Goal: Task Accomplishment & Management: Use online tool/utility

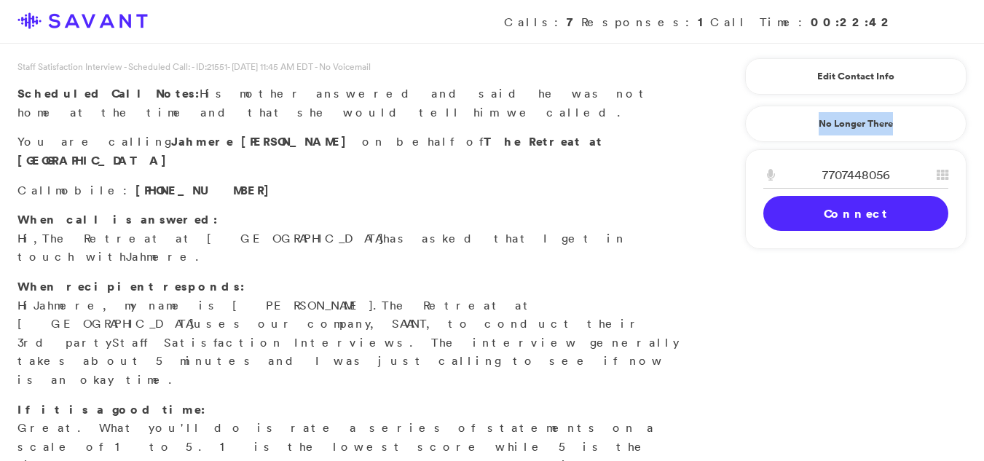
drag, startPoint x: 802, startPoint y: 130, endPoint x: 899, endPoint y: 162, distance: 102.0
click at [899, 162] on div "Edit Contact Info Recipient Id ****** First Name [PERSON_NAME] Last Name [PERSO…" at bounding box center [855, 152] width 233 height 216
click at [855, 224] on link "Connect" at bounding box center [855, 213] width 185 height 35
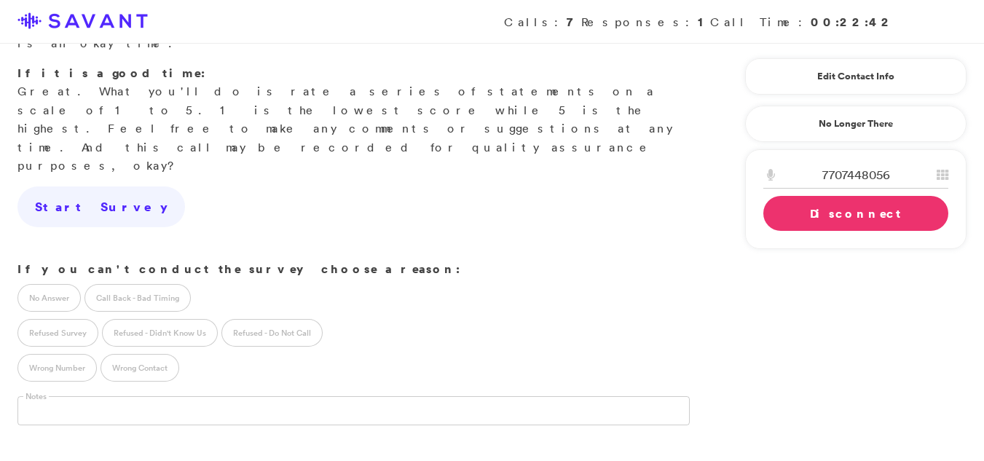
scroll to position [339, 0]
click at [7, 275] on div "No Answer Call Back - Bad Timing" at bounding box center [353, 292] width 707 height 35
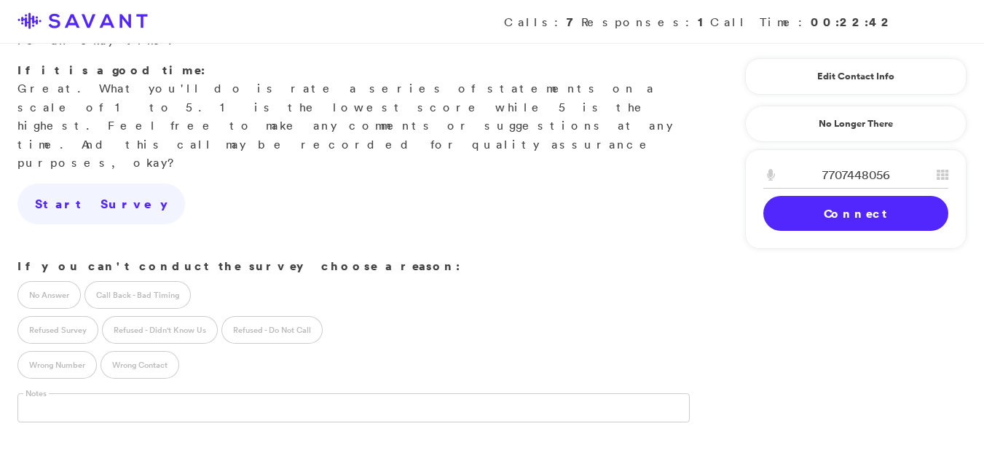
click at [931, 270] on div "Staff Satisfaction Interview - Scheduled Call: - ID: 21551 - [DATE] 11:45 AM ED…" at bounding box center [492, 152] width 984 height 865
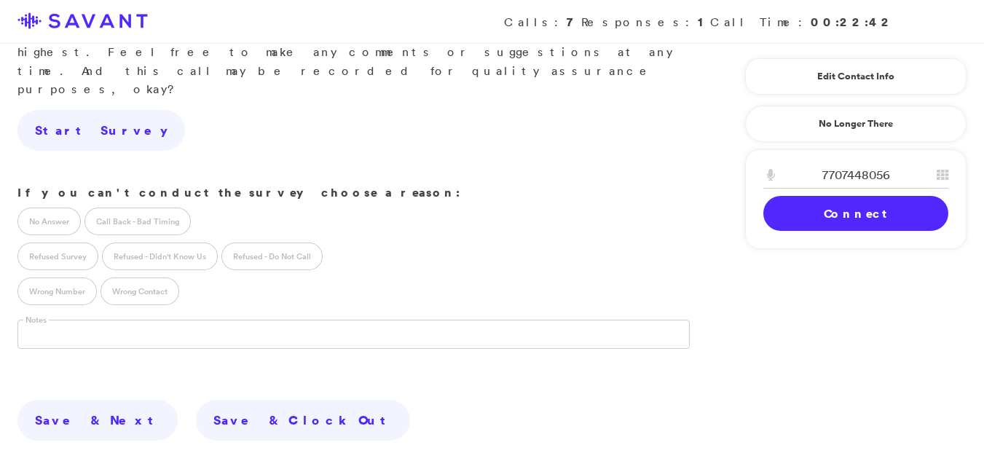
click at [843, 218] on link "Connect" at bounding box center [855, 213] width 185 height 35
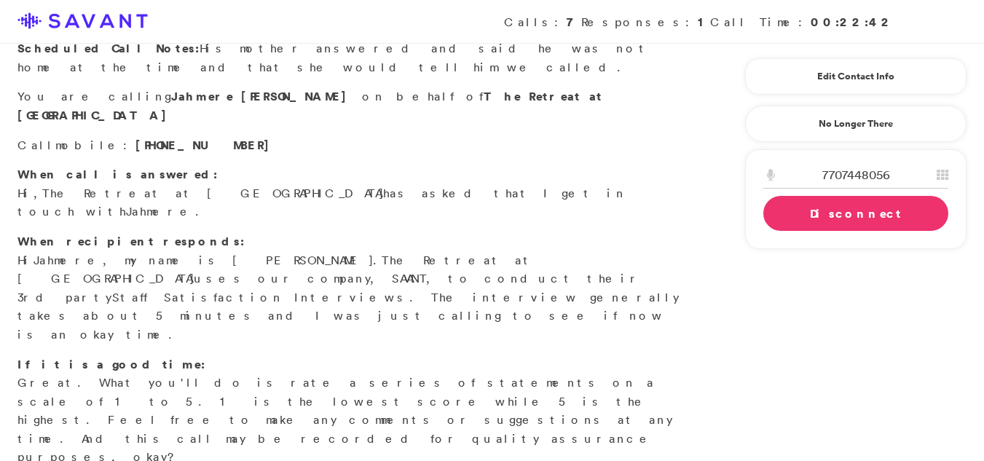
scroll to position [0, 0]
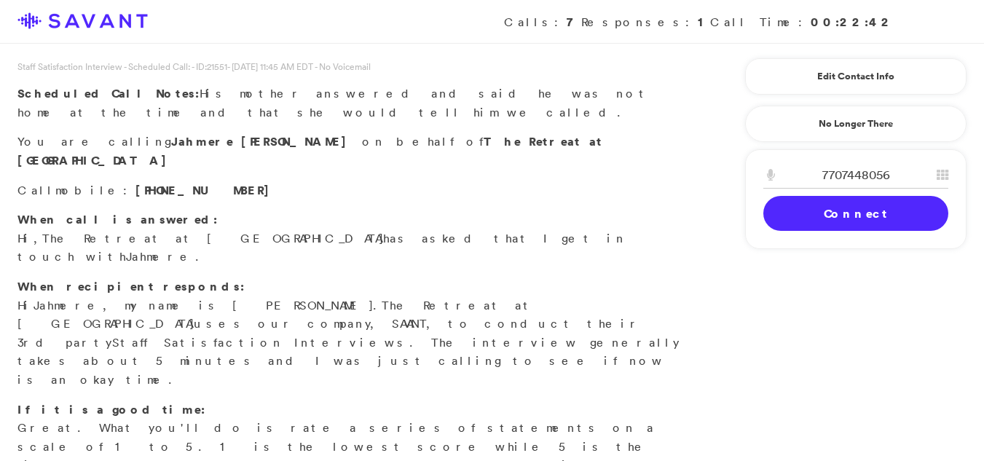
click at [822, 217] on link "Connect" at bounding box center [855, 213] width 185 height 35
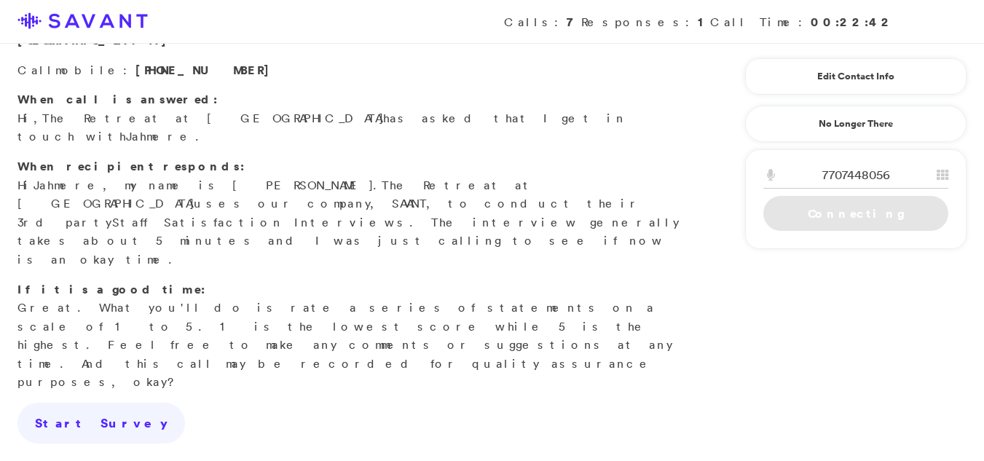
scroll to position [117, 0]
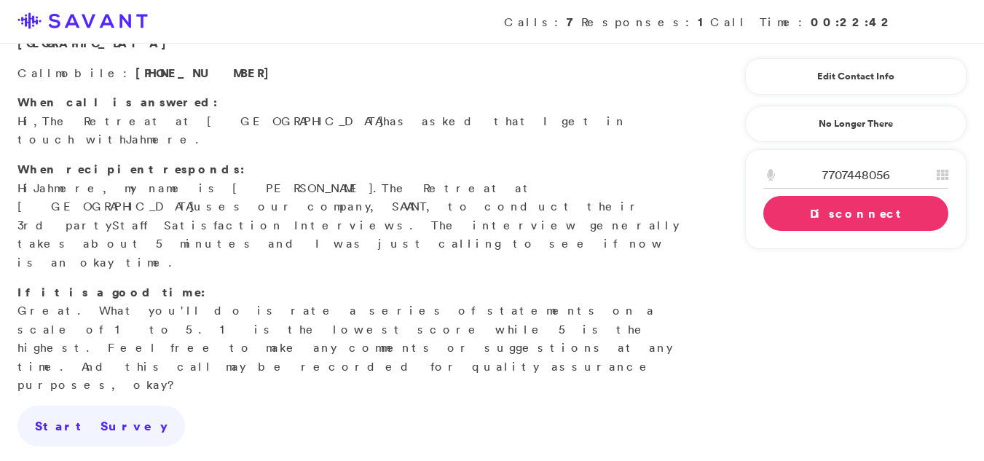
click at [882, 218] on link "Disconnect" at bounding box center [855, 213] width 185 height 35
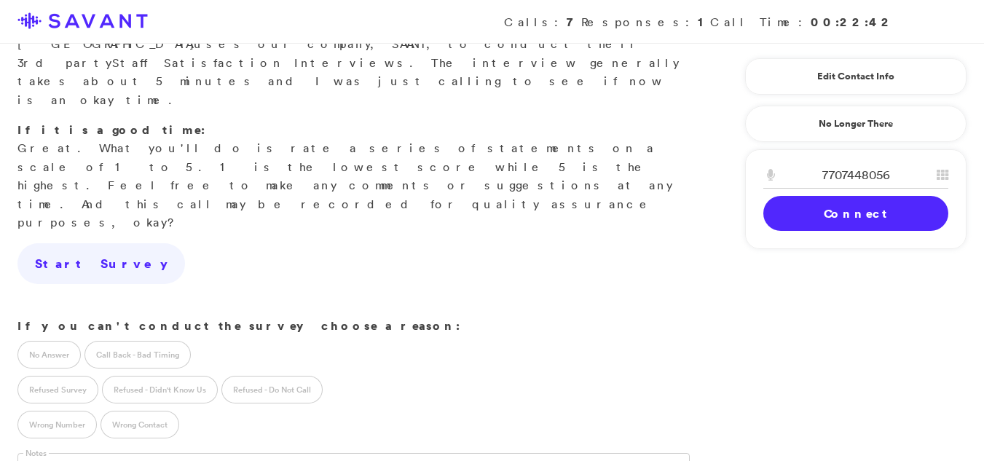
scroll to position [309, 0]
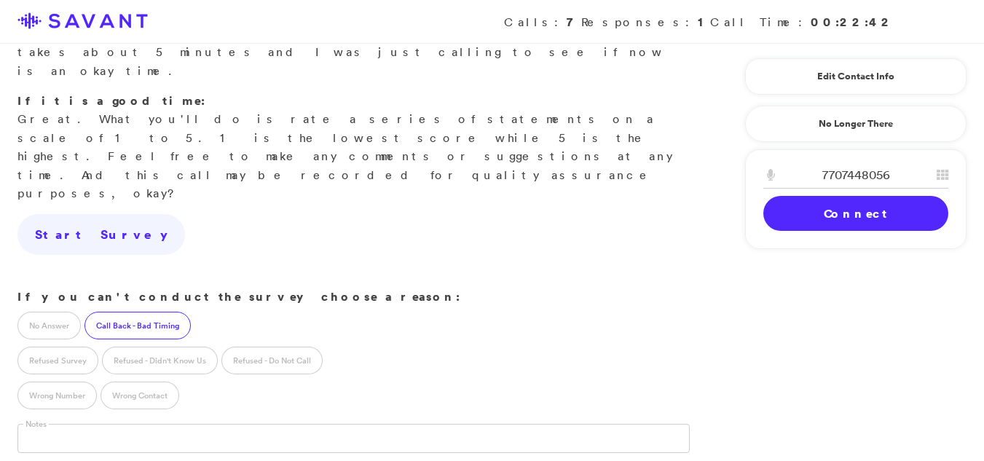
click at [164, 312] on label "Call Back - Bad Timing" at bounding box center [137, 326] width 106 height 28
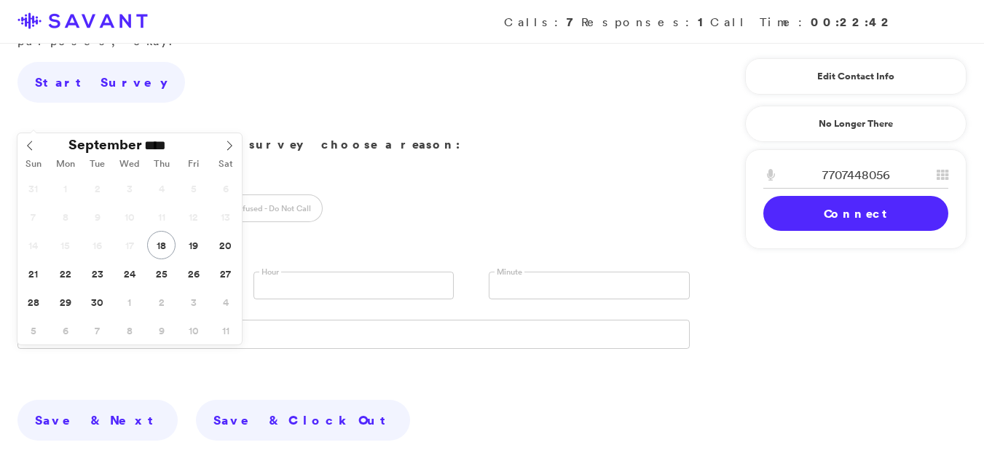
click at [138, 272] on input "text" at bounding box center [117, 286] width 201 height 28
type input "**********"
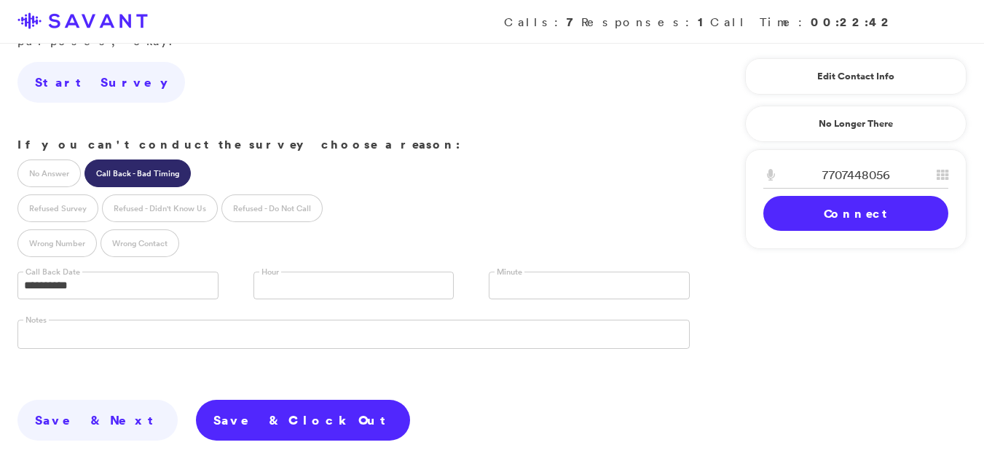
click at [196, 400] on link "Save & Clock Out" at bounding box center [303, 420] width 214 height 41
